Goal: Browse casually

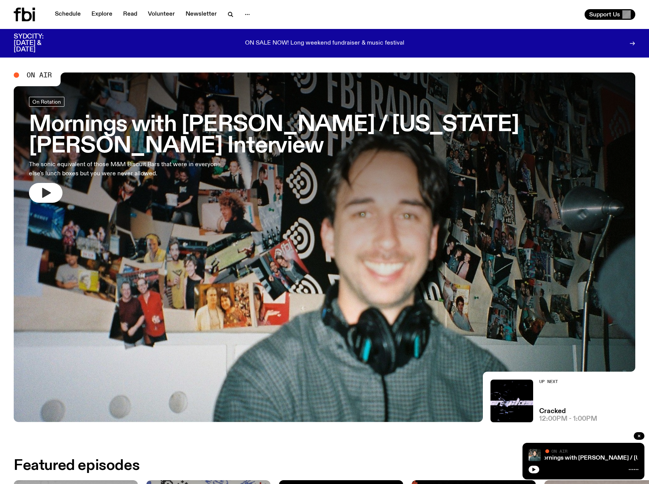
click at [46, 187] on icon "button" at bounding box center [46, 193] width 12 height 12
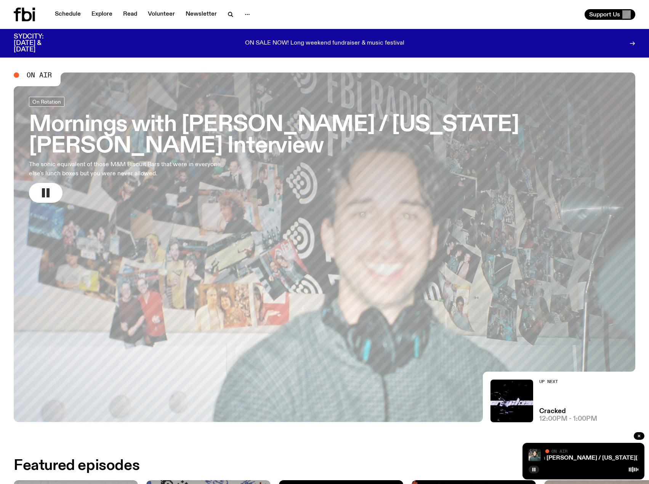
click at [47, 188] on rect "button" at bounding box center [47, 192] width 3 height 9
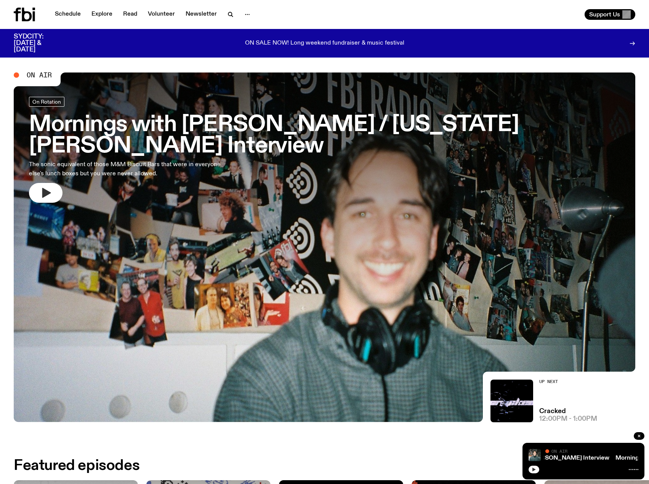
click at [536, 469] on button "button" at bounding box center [533, 469] width 11 height 8
click at [532, 467] on icon "button" at bounding box center [533, 469] width 5 height 5
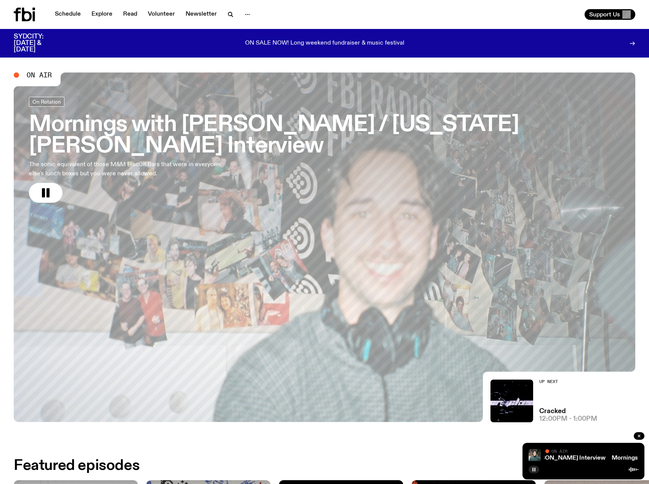
click at [535, 471] on rect "button" at bounding box center [534, 469] width 1 height 4
